Goal: Book appointment/travel/reservation

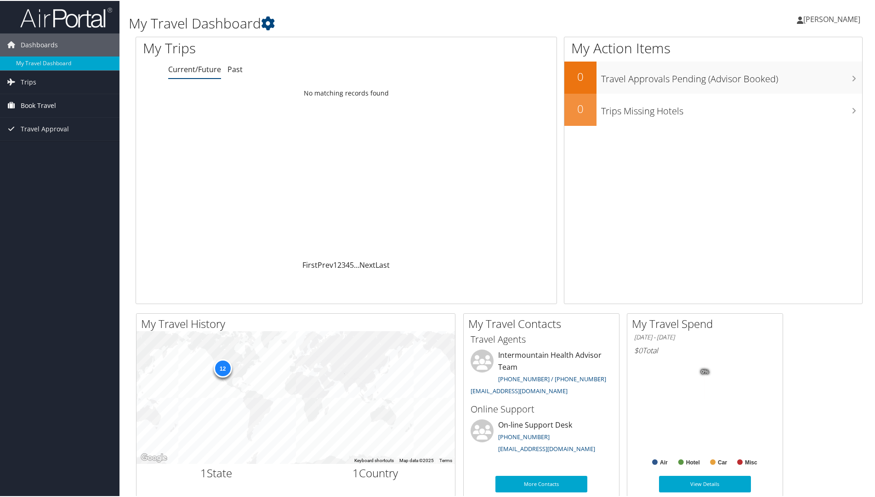
click at [42, 105] on span "Book Travel" at bounding box center [38, 104] width 35 height 23
click at [48, 150] on link "Book/Manage Online Trips" at bounding box center [59, 151] width 119 height 14
